Goal: Task Accomplishment & Management: Manage account settings

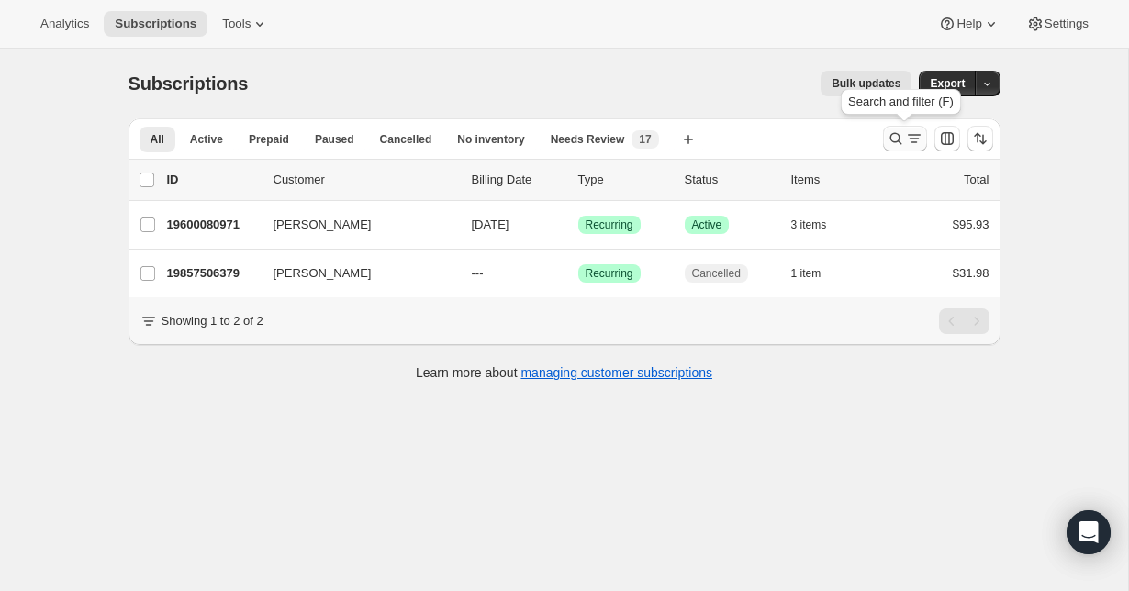
click at [902, 137] on icon "Search and filter results" at bounding box center [896, 138] width 18 height 18
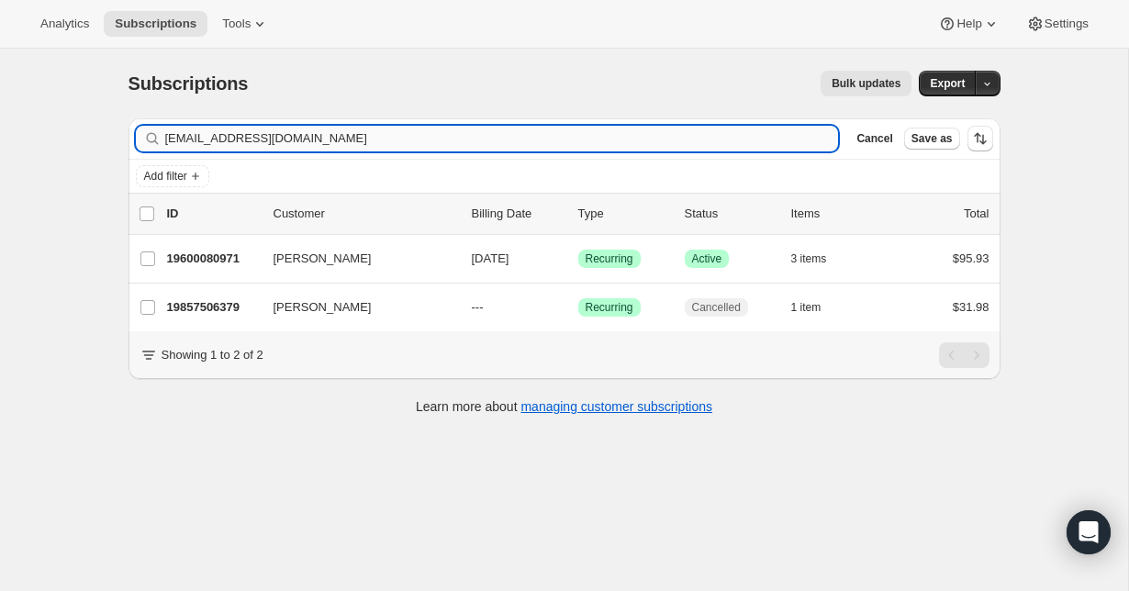
click at [360, 141] on input "[EMAIL_ADDRESS][DOMAIN_NAME]" at bounding box center [502, 139] width 674 height 26
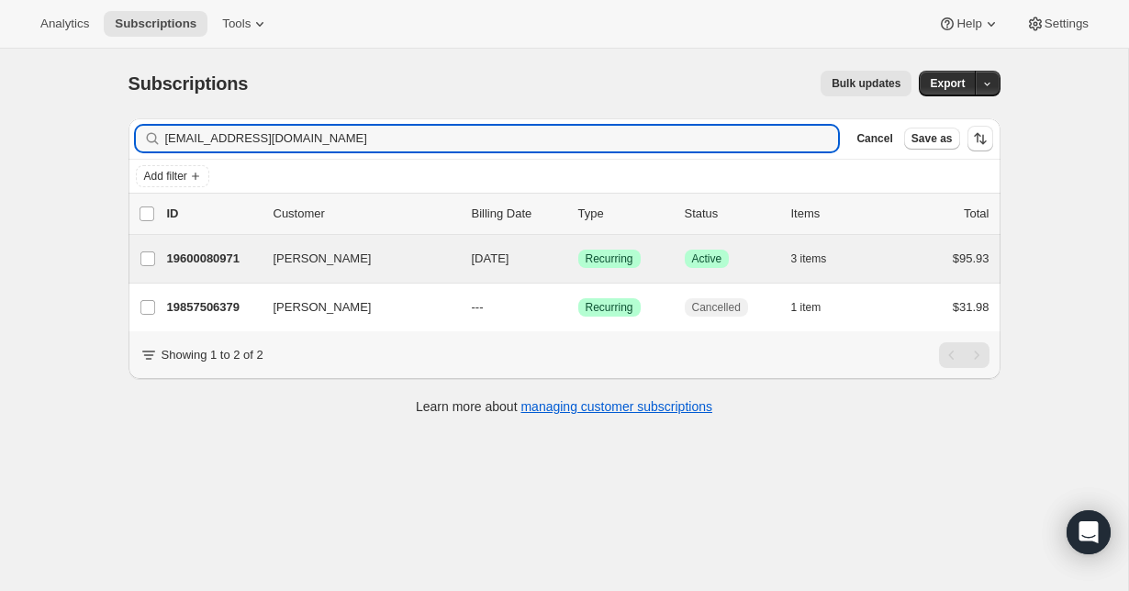
type input "[EMAIL_ADDRESS][DOMAIN_NAME]"
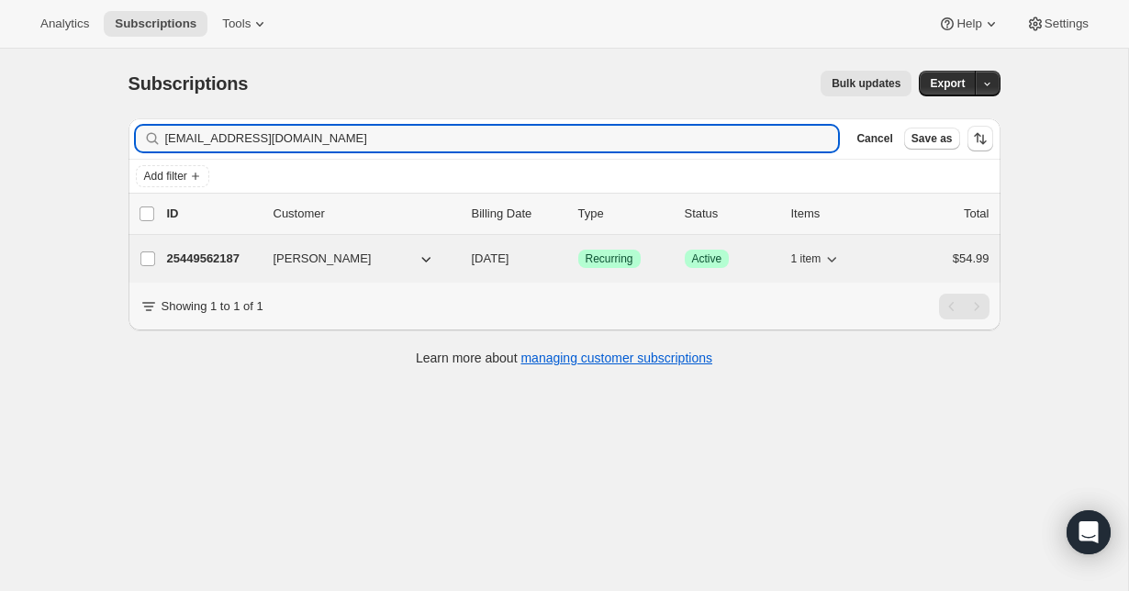
click at [201, 261] on p "25449562187" at bounding box center [213, 259] width 92 height 18
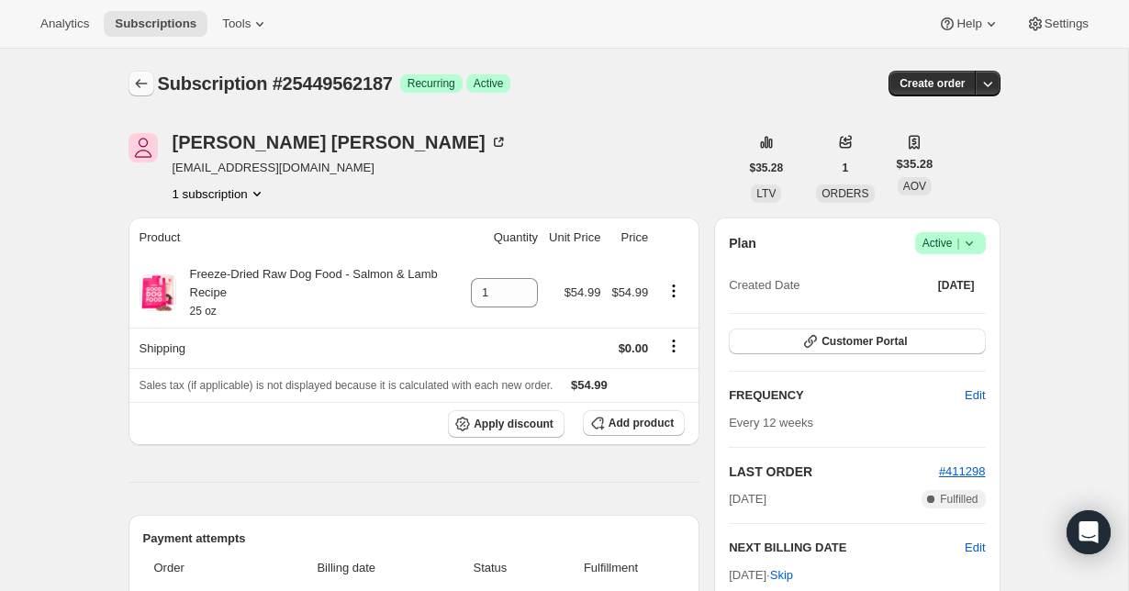
click at [141, 84] on icon "Subscriptions" at bounding box center [141, 83] width 12 height 9
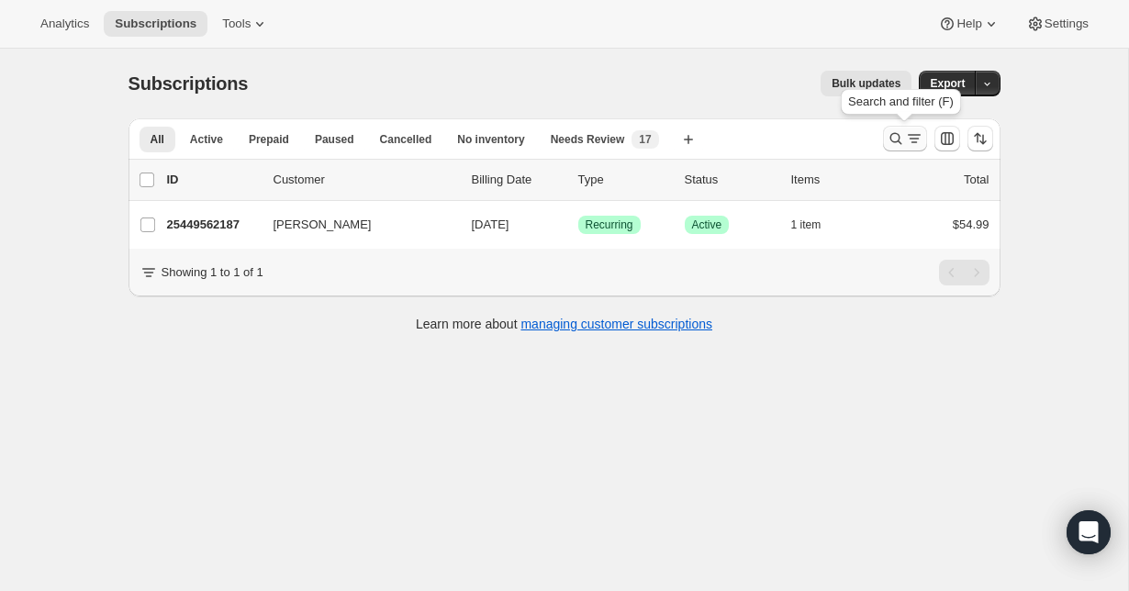
click at [906, 147] on icon "Search and filter results" at bounding box center [914, 138] width 18 height 18
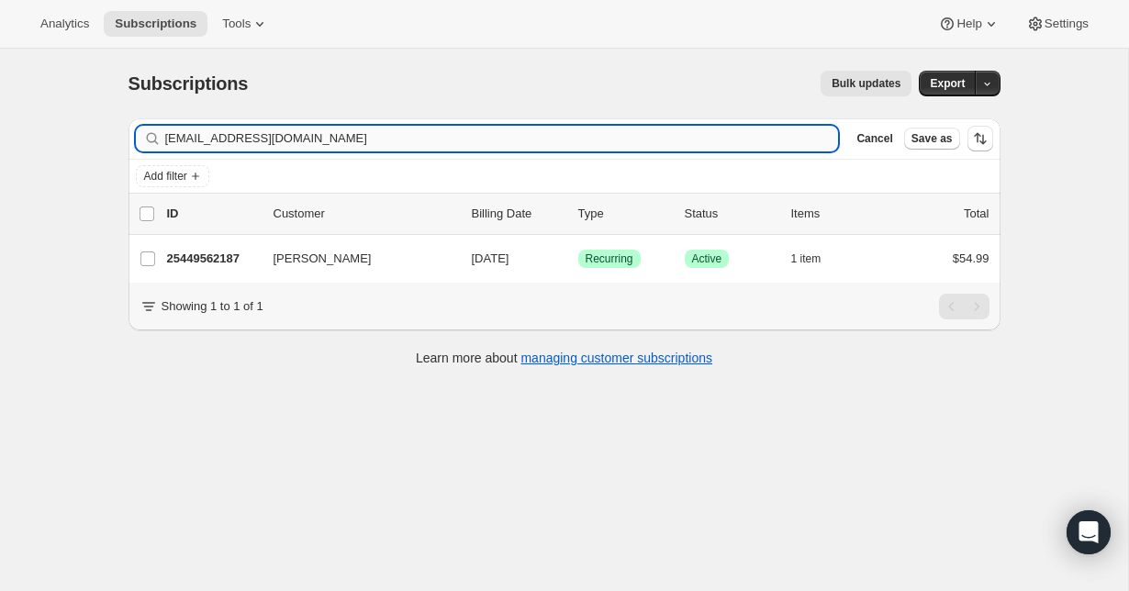
click at [517, 147] on input "[EMAIL_ADDRESS][DOMAIN_NAME]" at bounding box center [502, 139] width 674 height 26
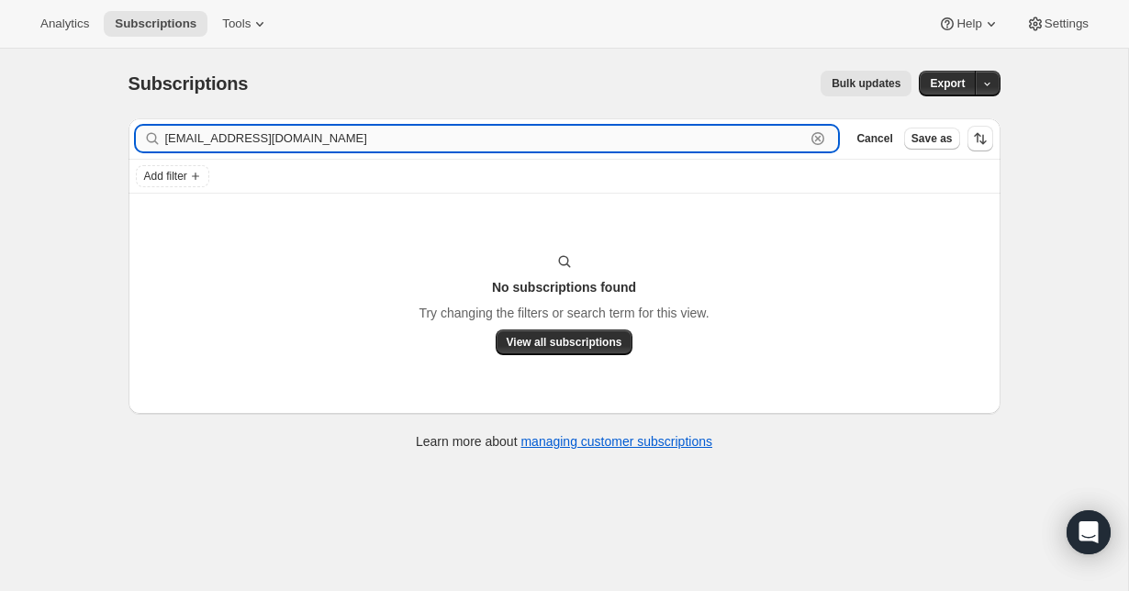
click at [298, 126] on input "[EMAIL_ADDRESS][DOMAIN_NAME]" at bounding box center [485, 139] width 641 height 26
click at [298, 127] on input "[EMAIL_ADDRESS][DOMAIN_NAME]" at bounding box center [485, 139] width 641 height 26
paste input "tshaunlarsen@gmai"
type input "[EMAIL_ADDRESS][DOMAIN_NAME]"
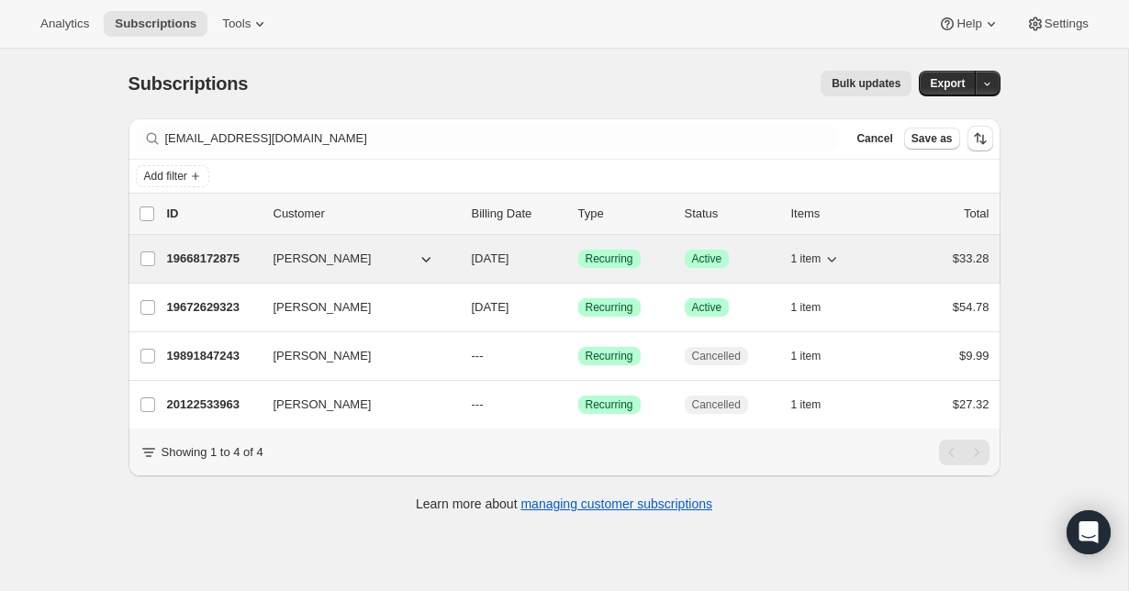
click at [230, 261] on p "19668172875" at bounding box center [213, 259] width 92 height 18
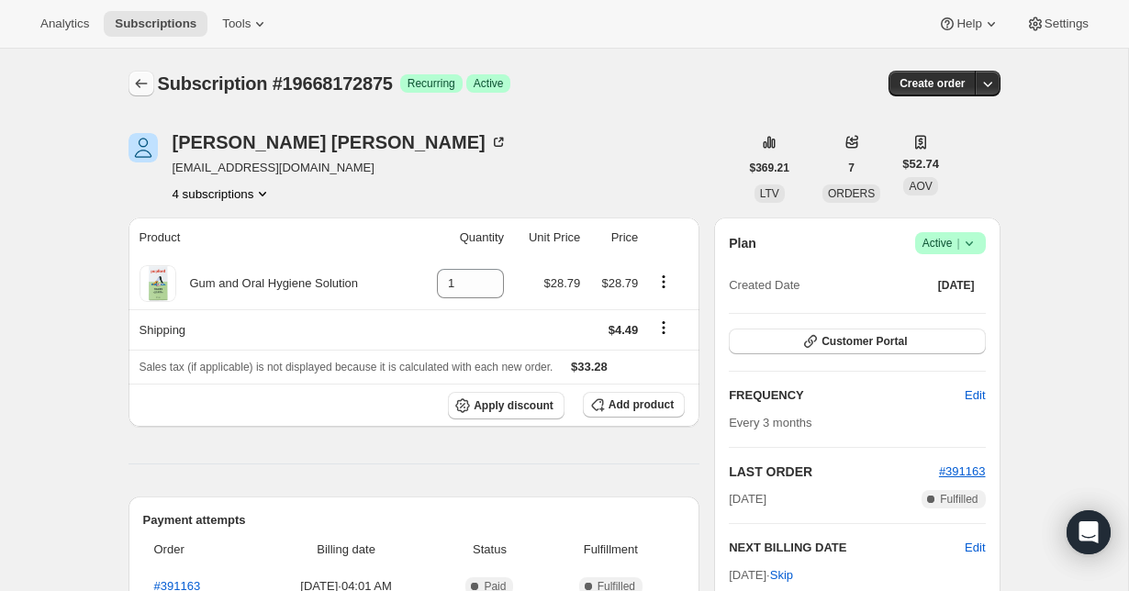
click at [129, 86] on button "Subscriptions" at bounding box center [142, 84] width 26 height 26
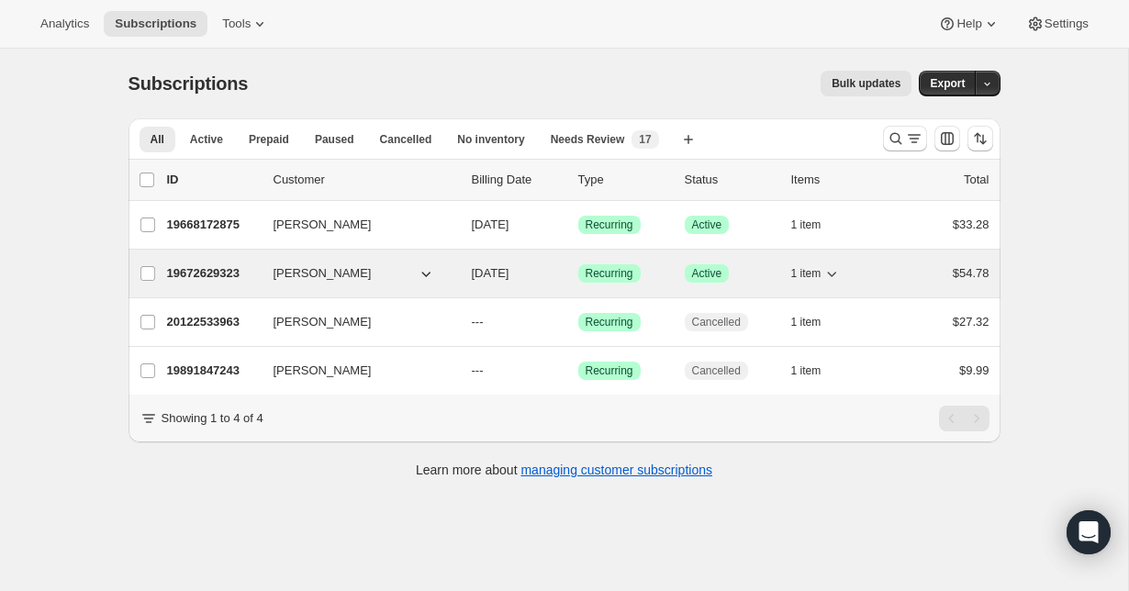
click at [216, 279] on p "19672629323" at bounding box center [213, 273] width 92 height 18
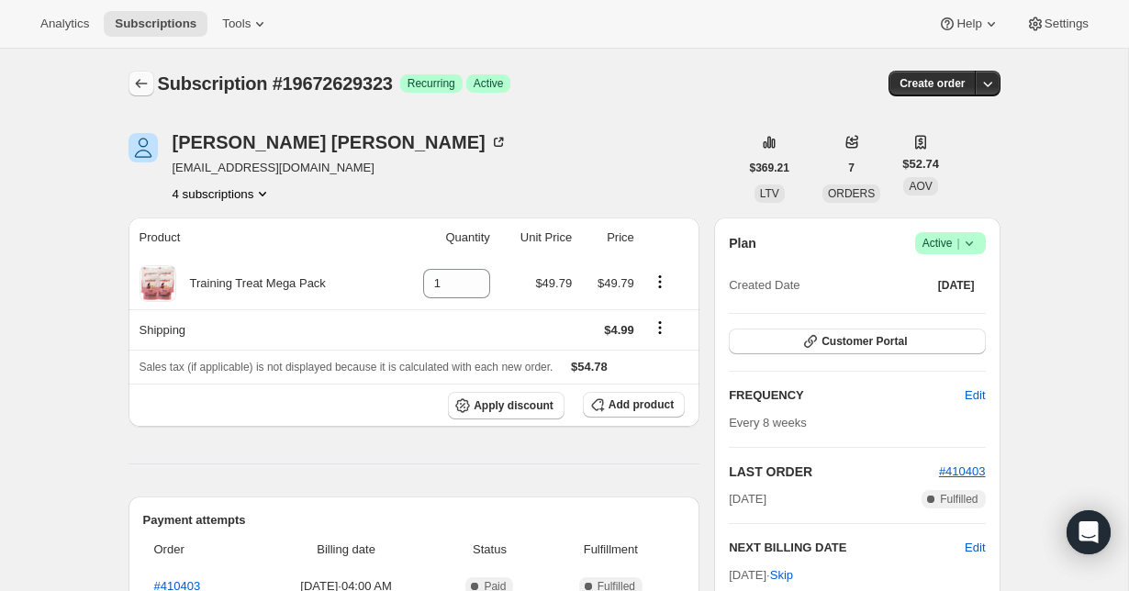
click at [133, 83] on icon "Subscriptions" at bounding box center [141, 83] width 18 height 18
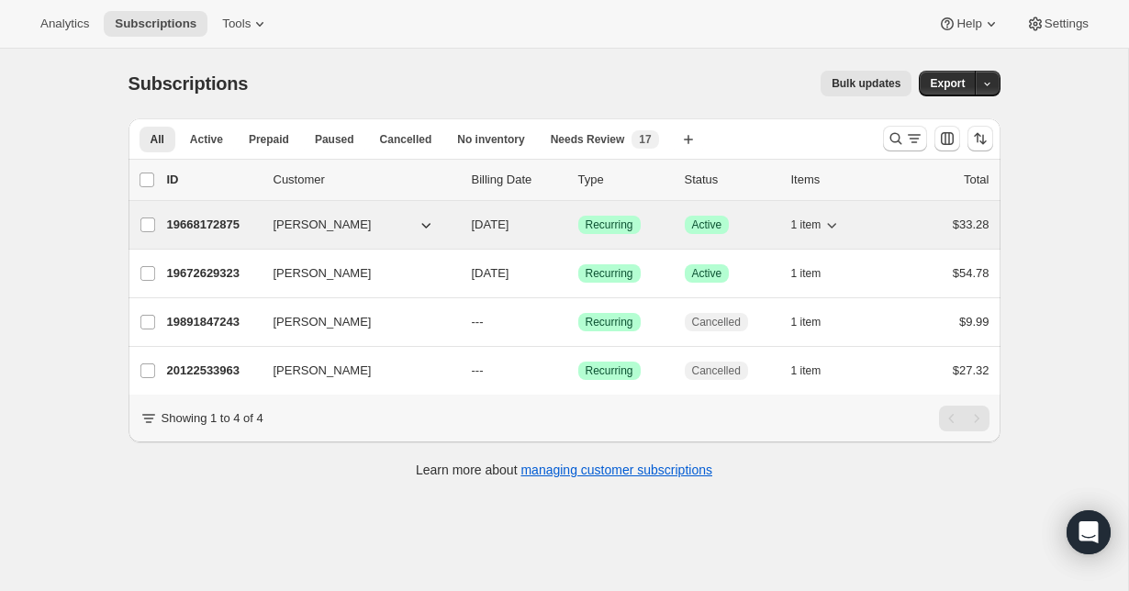
click at [212, 226] on p "19668172875" at bounding box center [213, 225] width 92 height 18
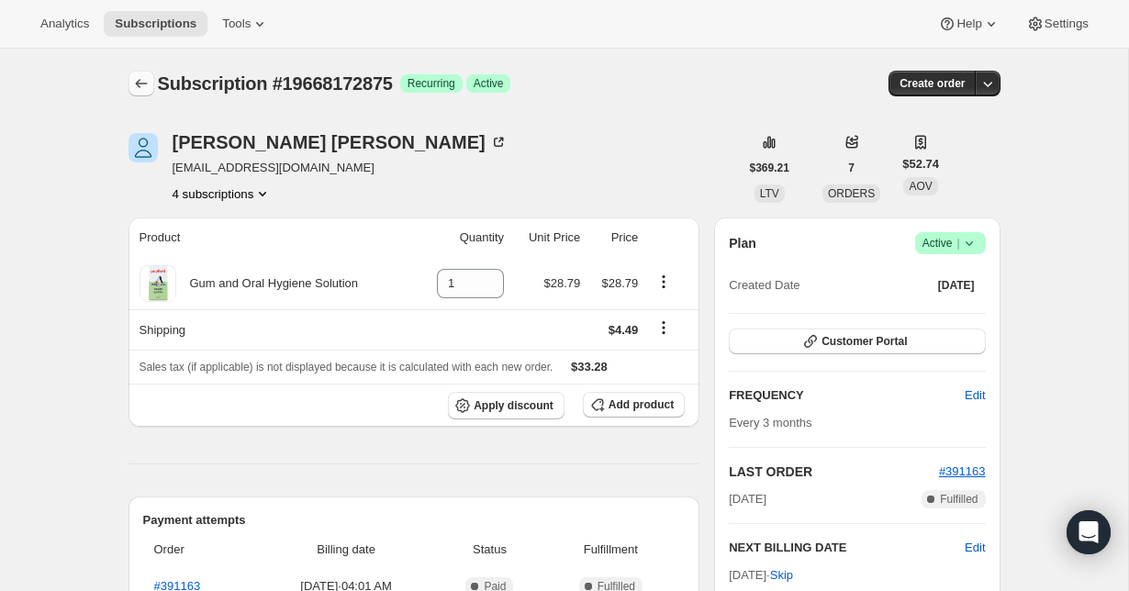
click at [144, 80] on icon "Subscriptions" at bounding box center [141, 83] width 18 height 18
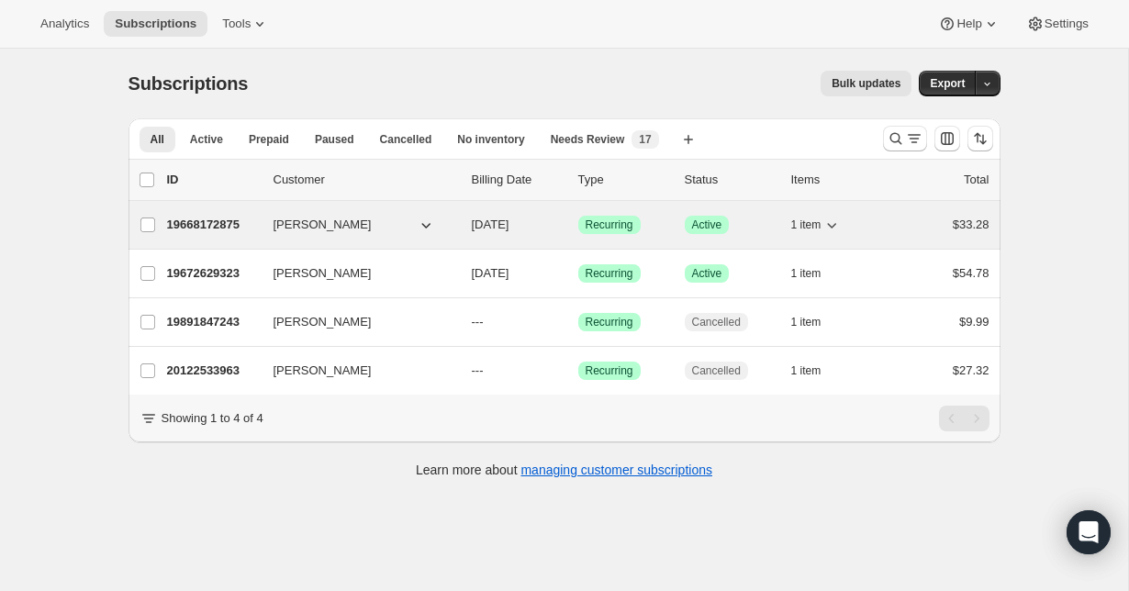
click at [201, 224] on p "19668172875" at bounding box center [213, 225] width 92 height 18
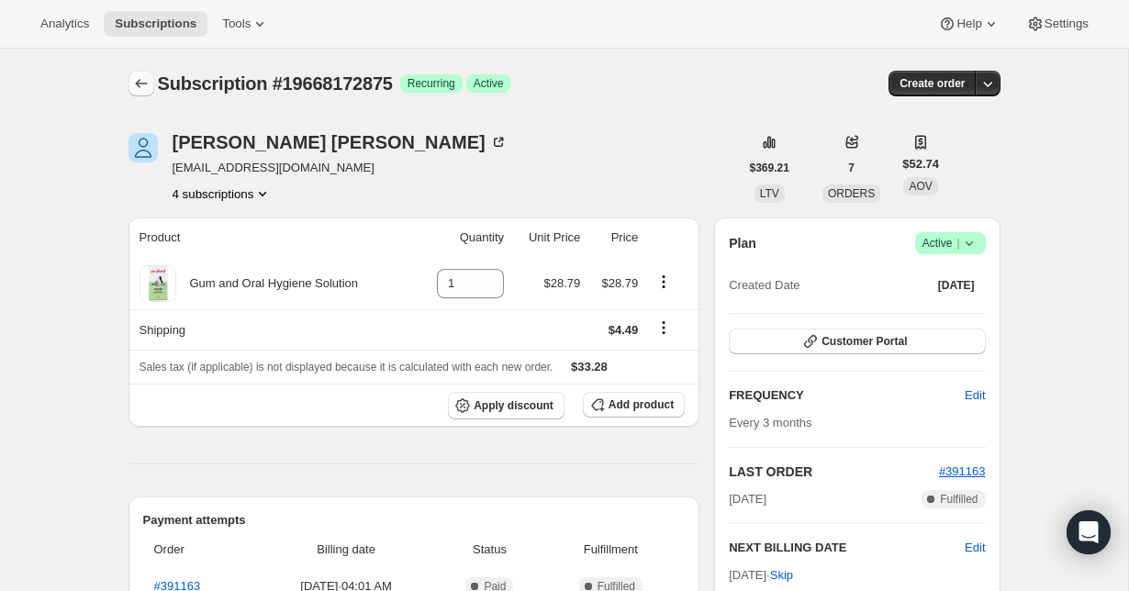
click at [141, 71] on button "Subscriptions" at bounding box center [142, 84] width 26 height 26
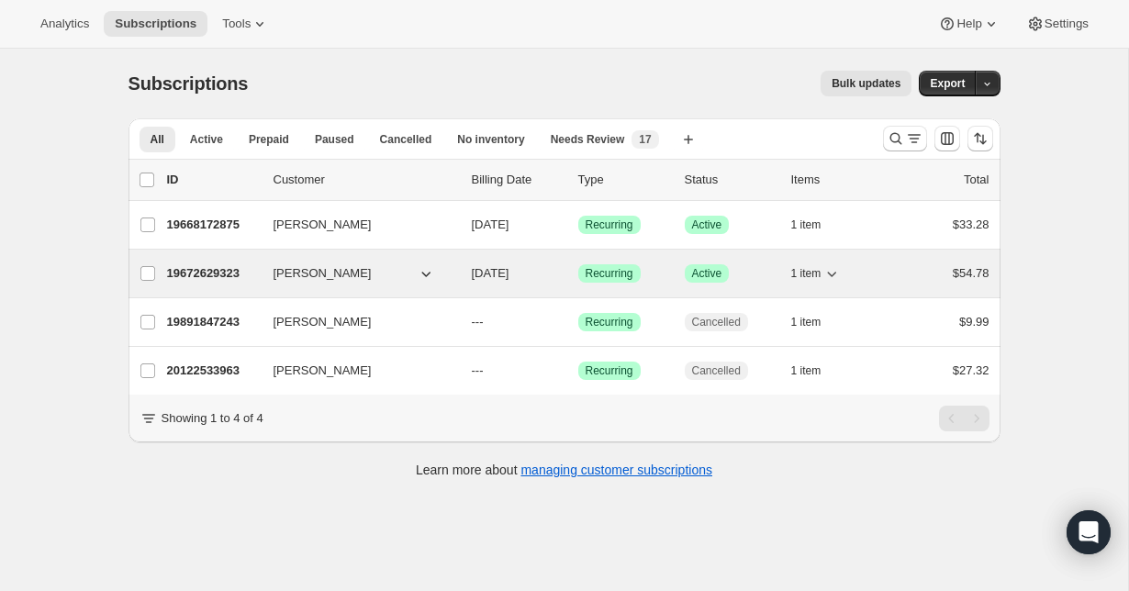
click at [230, 273] on p "19672629323" at bounding box center [213, 273] width 92 height 18
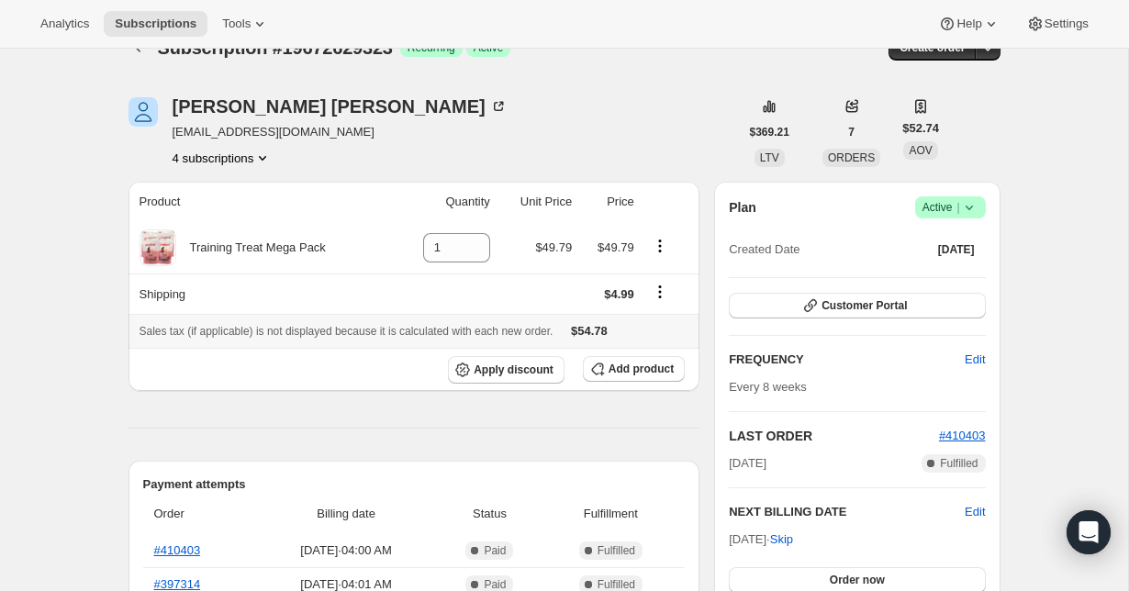
scroll to position [42, 0]
